Goal: Information Seeking & Learning: Learn about a topic

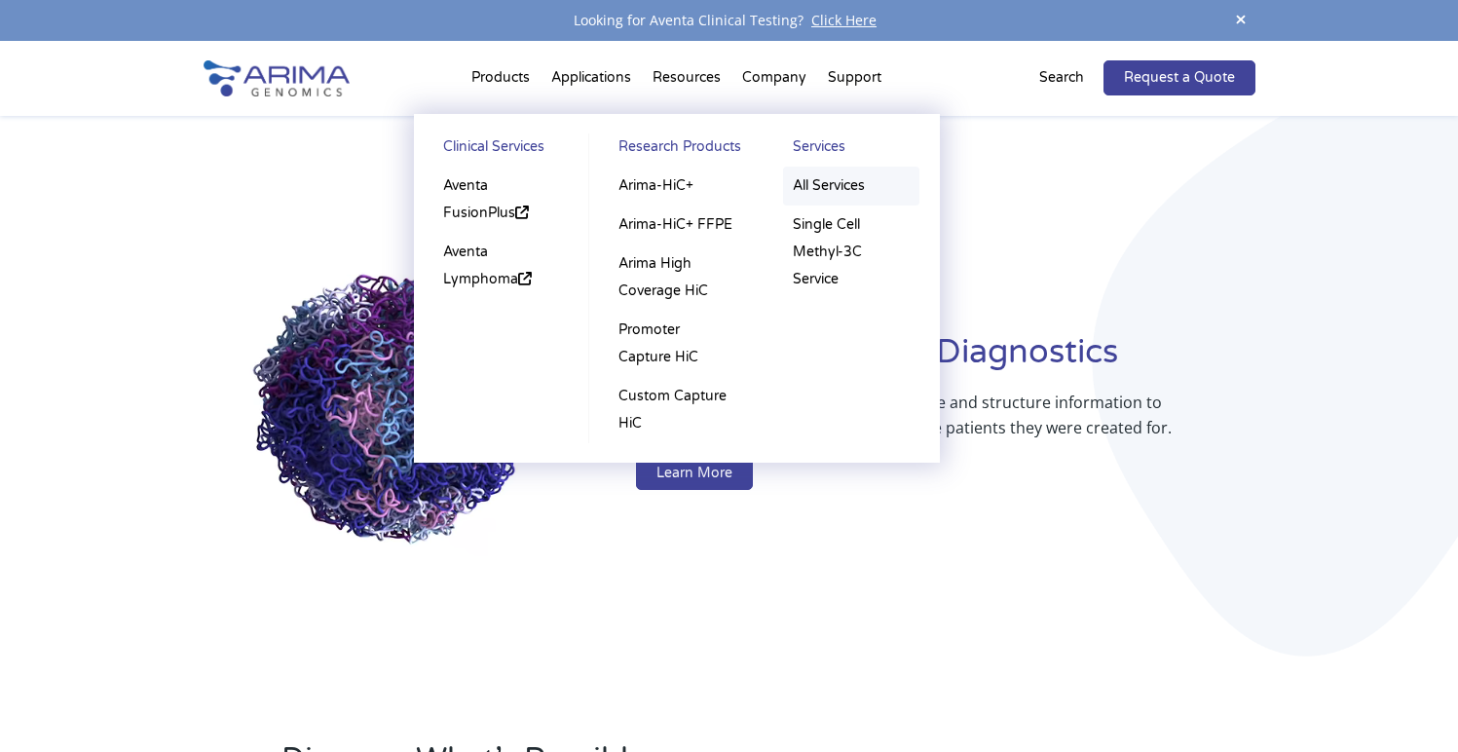
click at [815, 191] on link "All Services" at bounding box center [851, 185] width 136 height 39
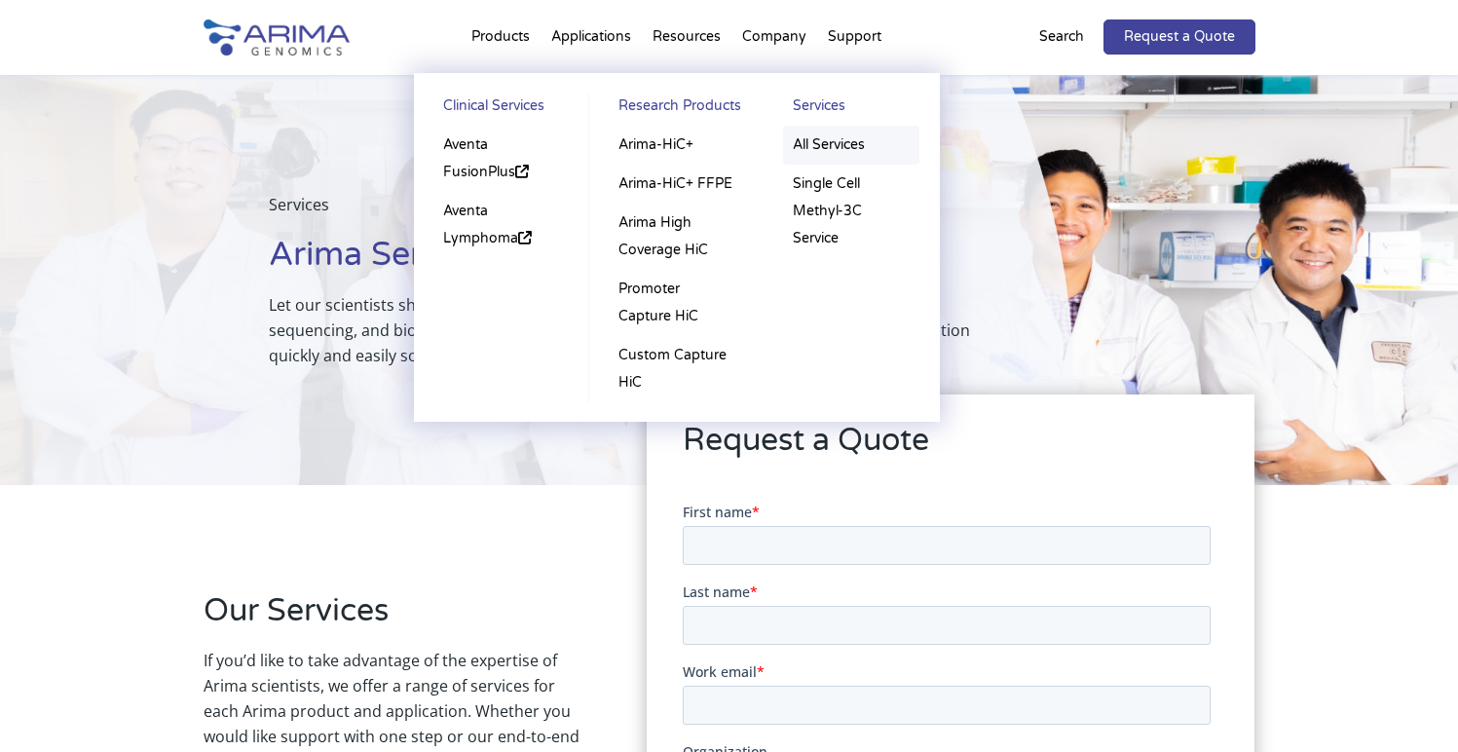
click at [827, 141] on link "All Services" at bounding box center [851, 145] width 136 height 39
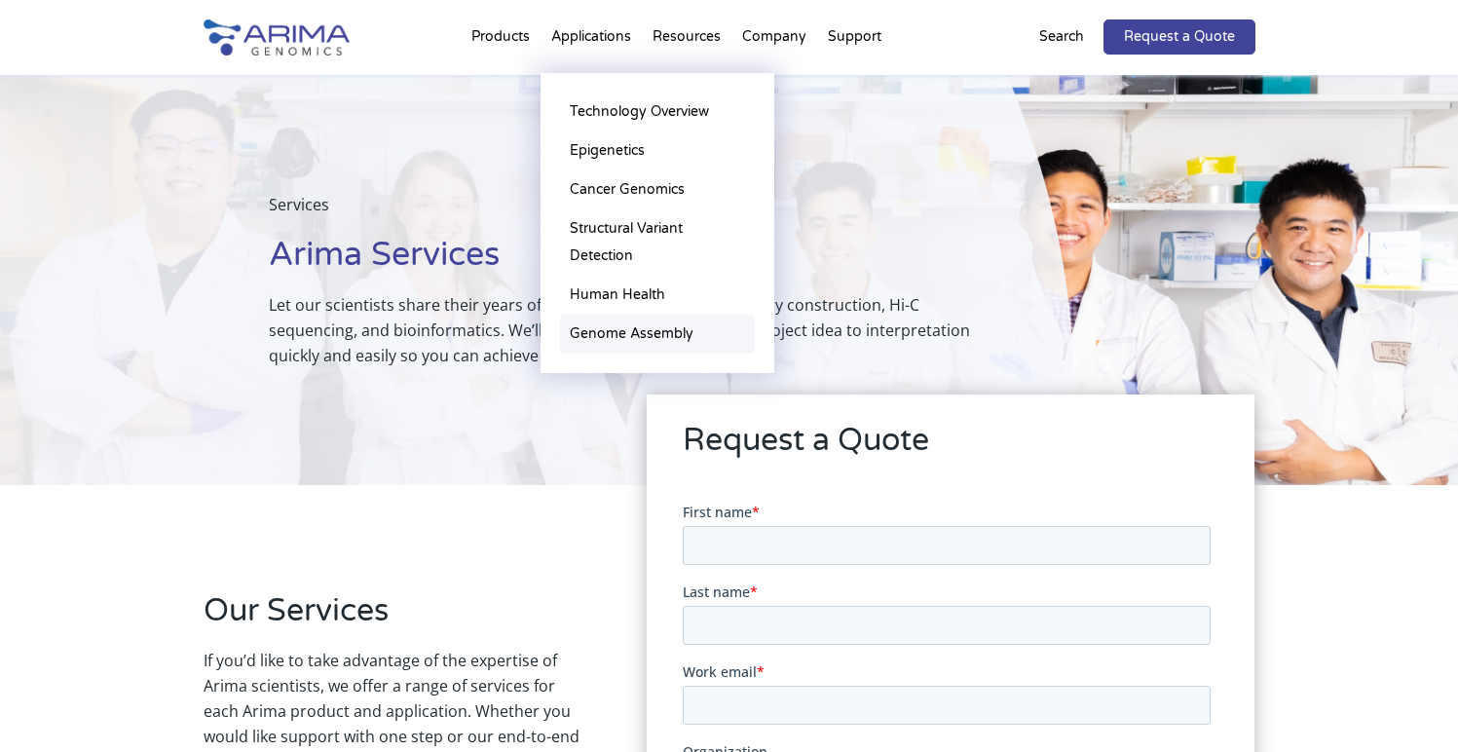
click at [613, 332] on link "Genome Assembly" at bounding box center [657, 333] width 195 height 39
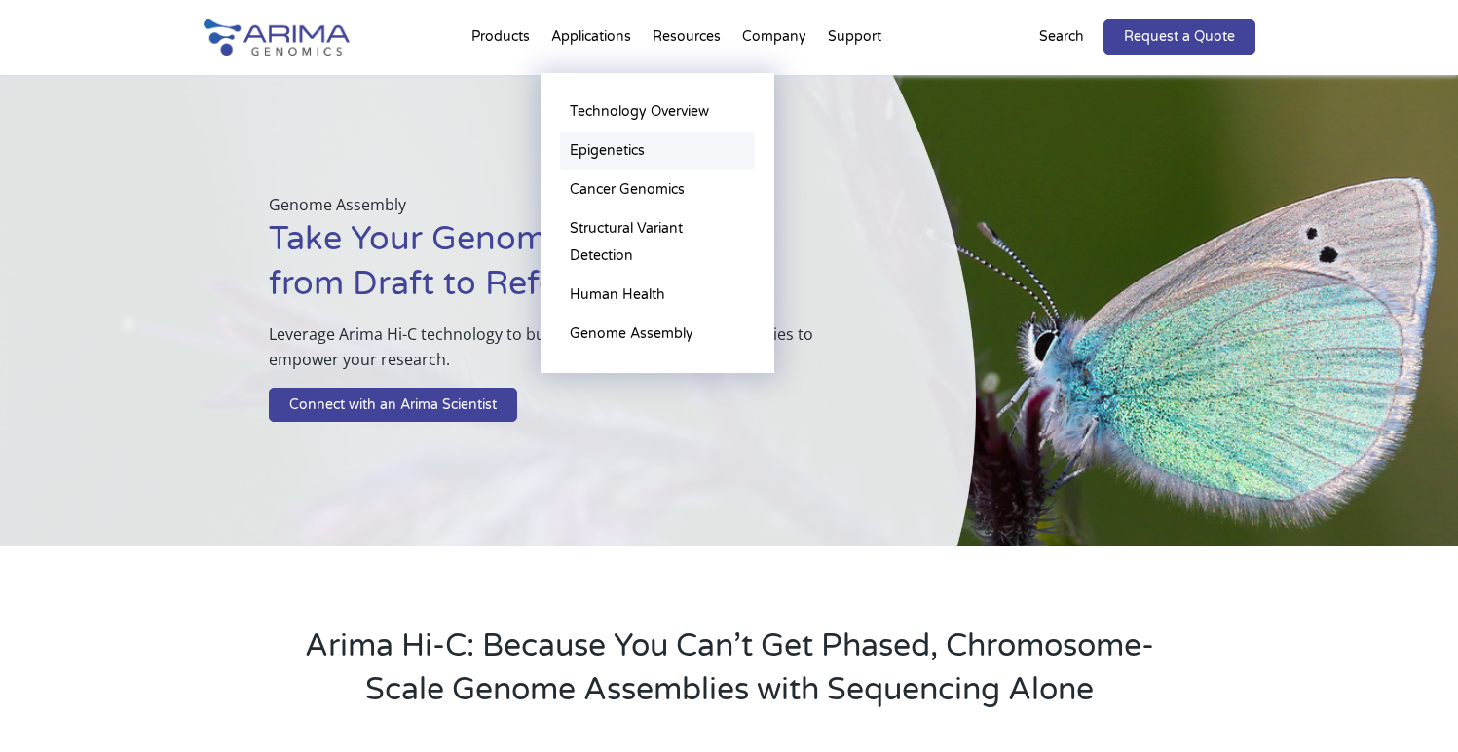
click at [589, 146] on link "Epigenetics" at bounding box center [657, 150] width 195 height 39
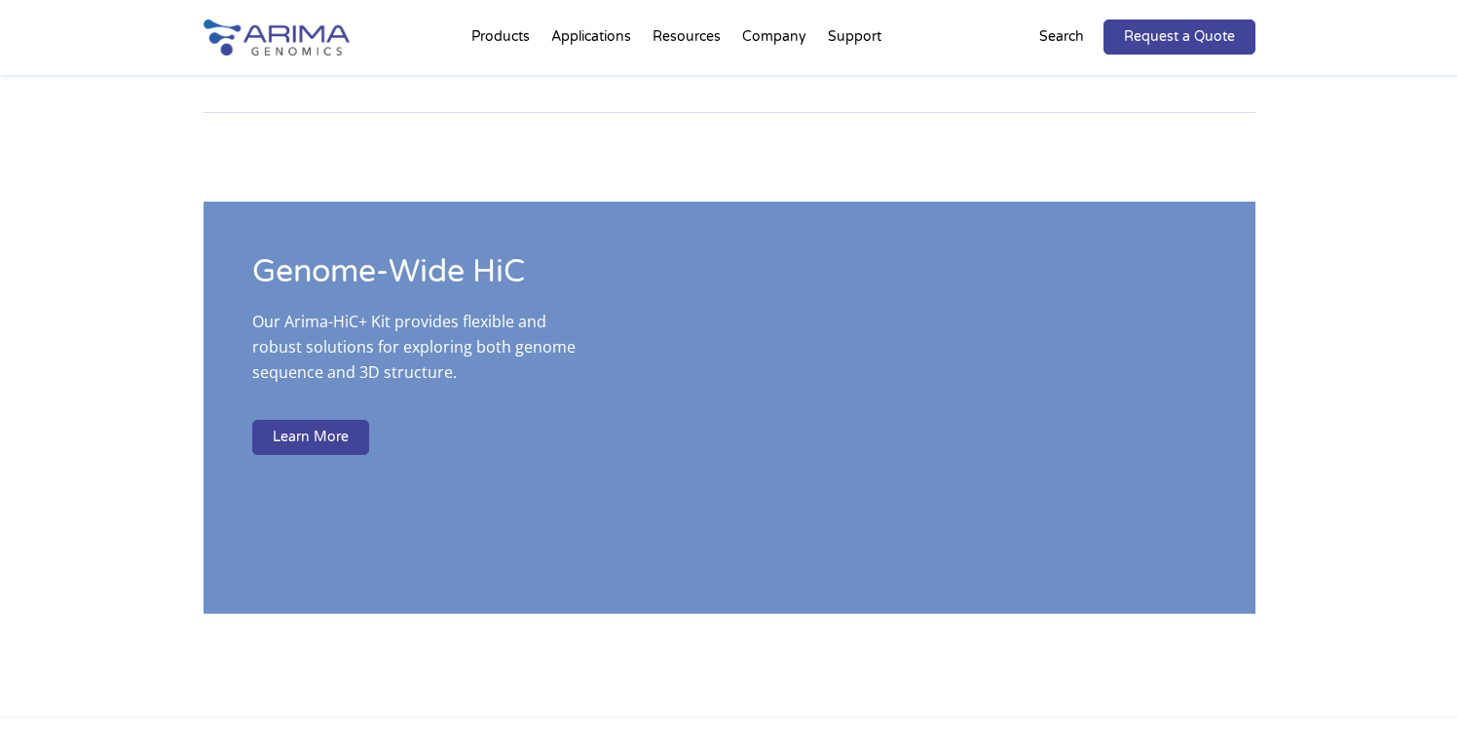
scroll to position [3544, 0]
